Goal: Transaction & Acquisition: Purchase product/service

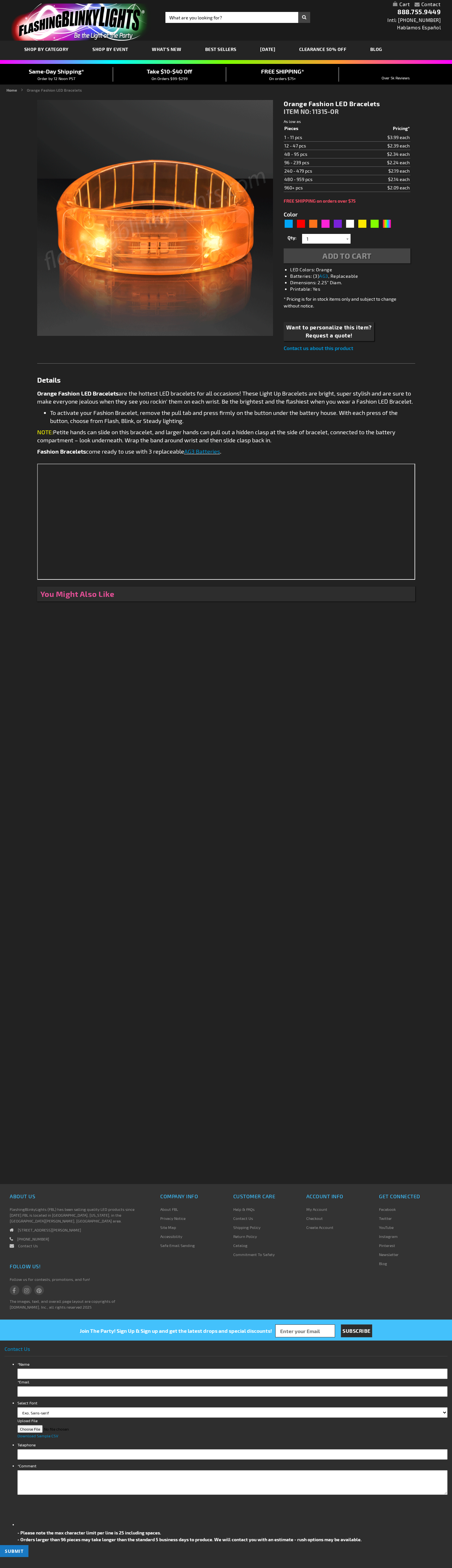
type input "5637"
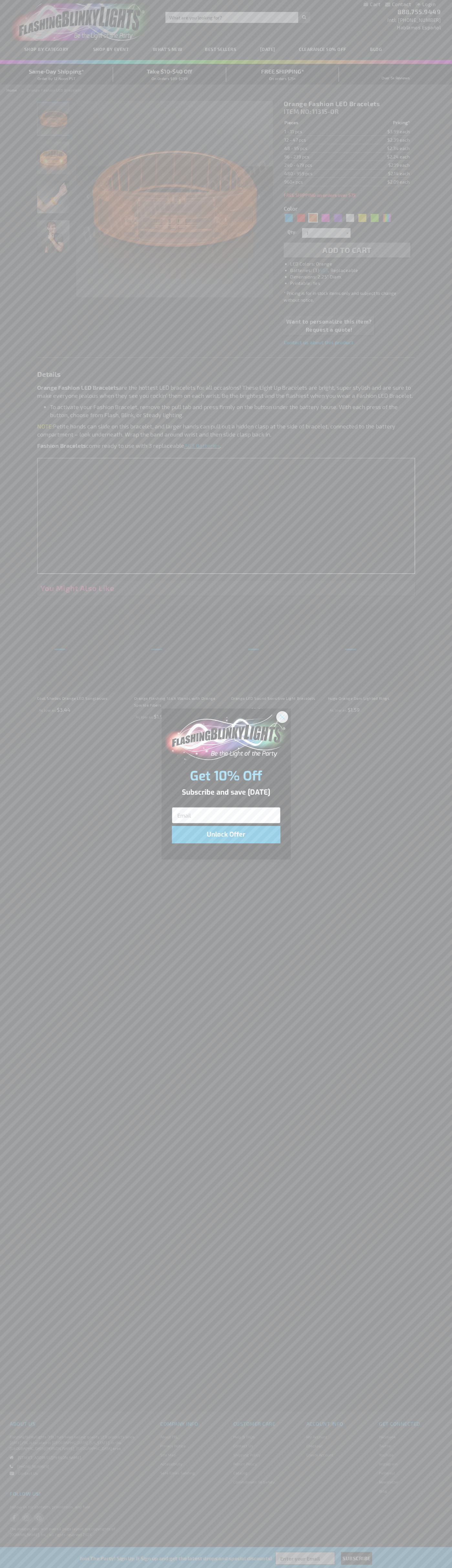
click at [282, 716] on icon "Close dialog" at bounding box center [281, 716] width 4 height 4
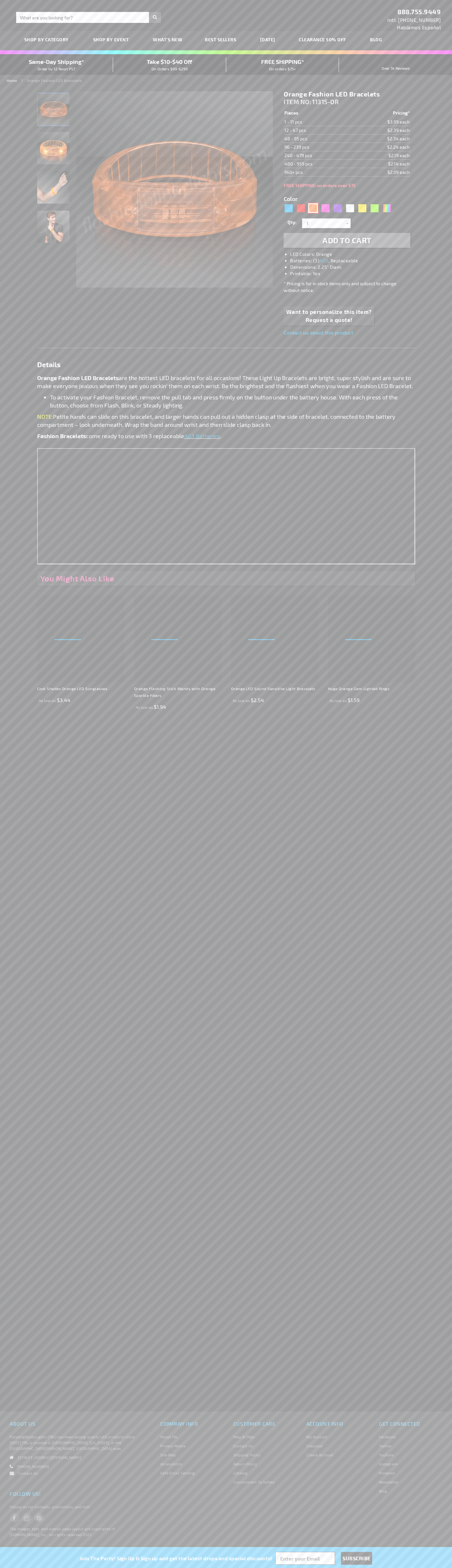
click at [313, 208] on div "Orange" at bounding box center [313, 208] width 10 height 10
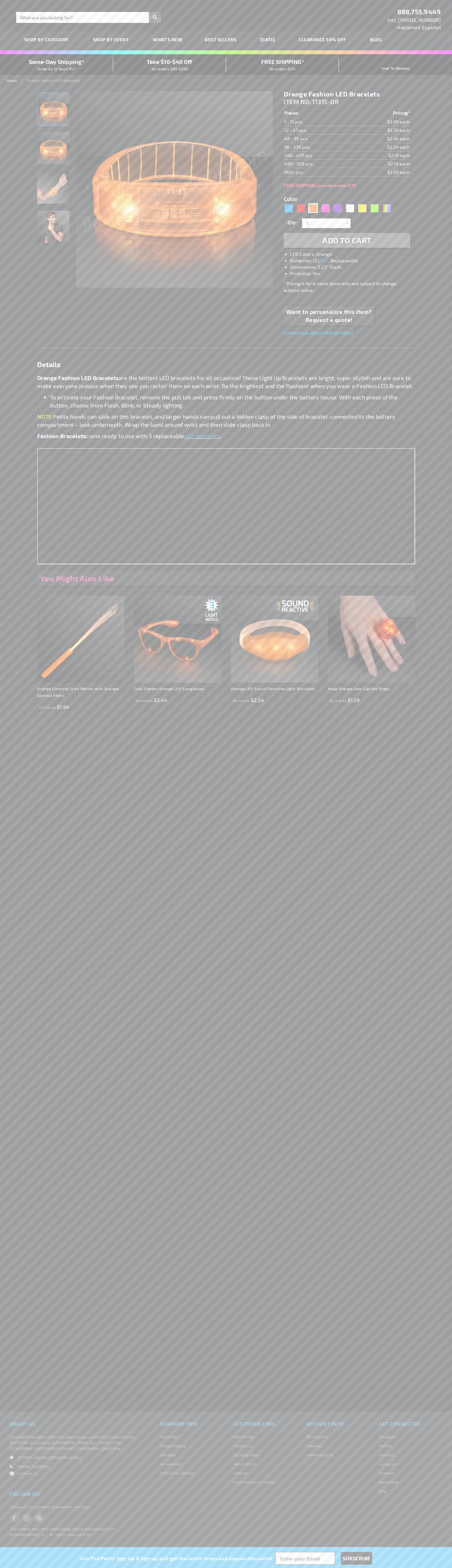
click at [347, 240] on span "Add to Cart" at bounding box center [347, 240] width 49 height 9
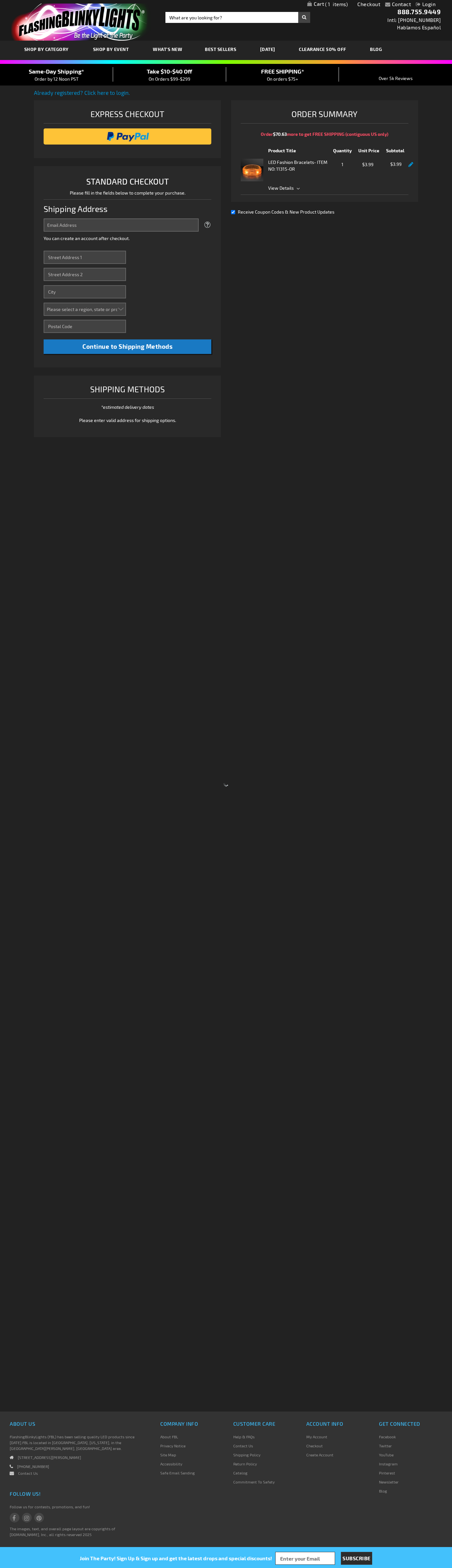
select select "US"
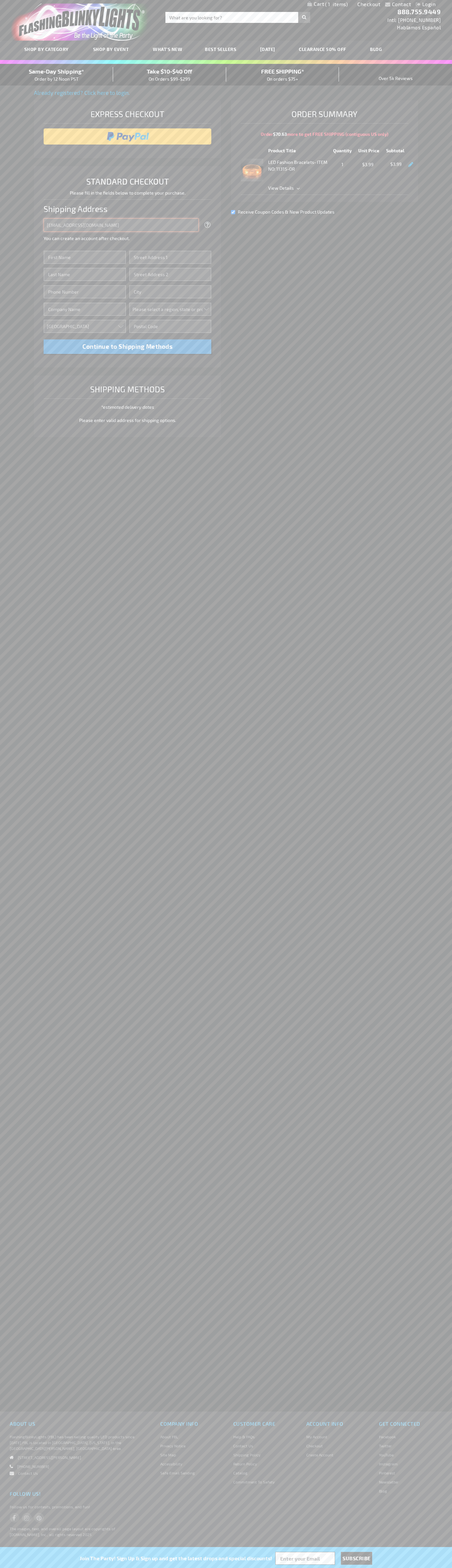
type input "johnsmith005@storebotmail.joonix.net"
type input "John"
type input "201 S. Division St. McKinley Towne Center"
type input "First floor"
type input "ann arbor"
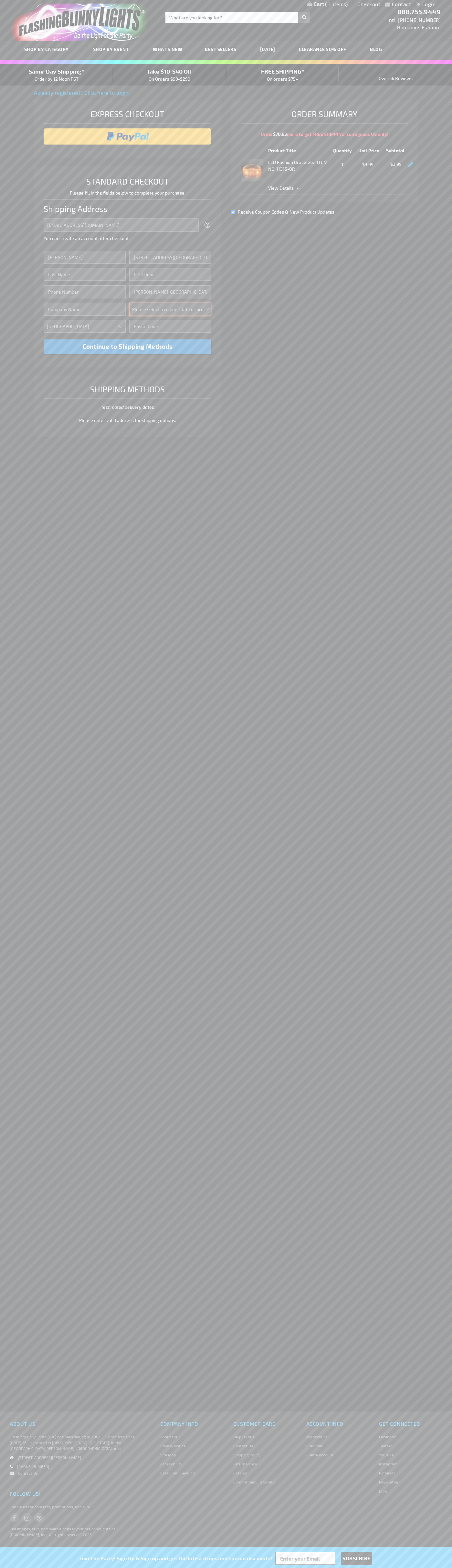
select select "33"
type input "48104"
type input "Smith"
type input "6502530000"
type input "John Smith"
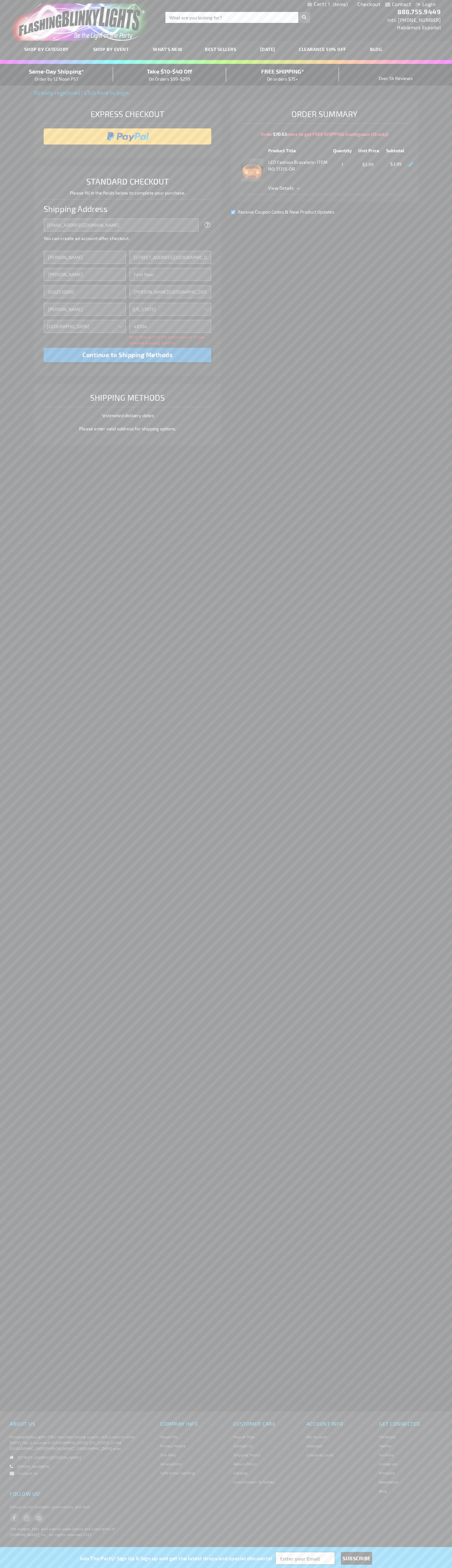
click at [57, 75] on div "Same-Day Shipping* Order by 12 Noon PST" at bounding box center [57, 74] width 113 height 15
click at [127, 136] on input "image" at bounding box center [127, 136] width 161 height 13
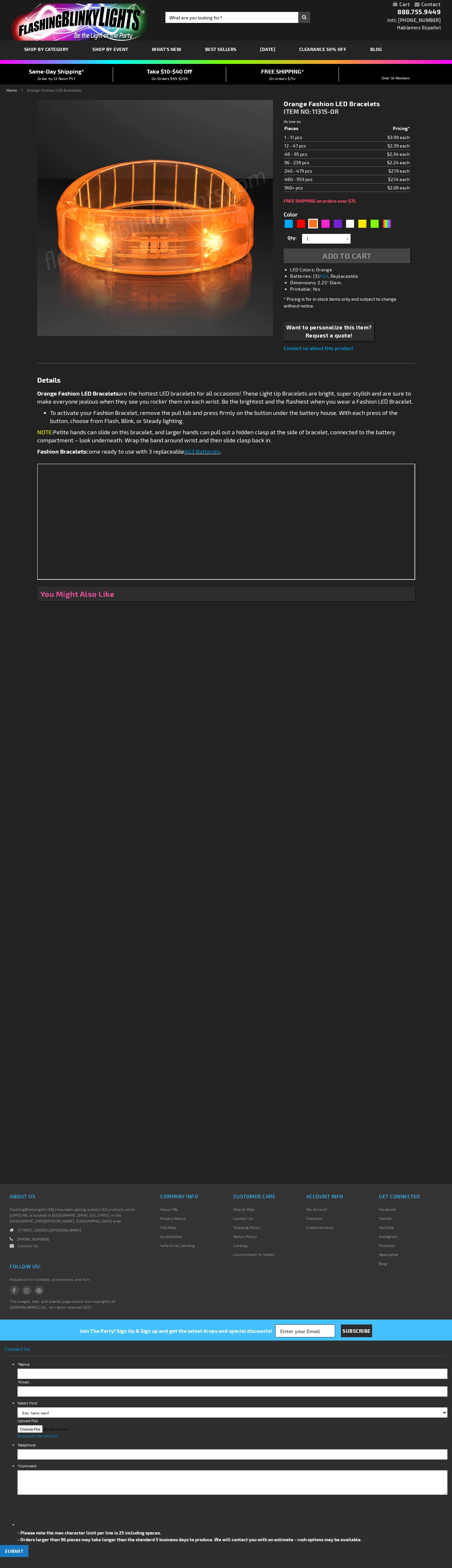
type input "5637"
